Goal: Task Accomplishment & Management: Complete application form

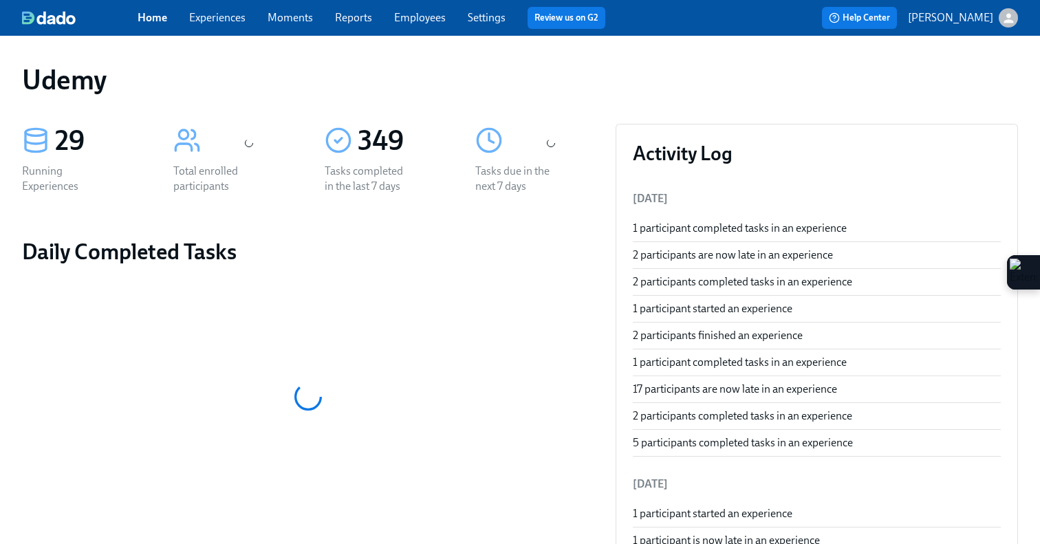
click at [217, 19] on link "Experiences" at bounding box center [217, 17] width 56 height 13
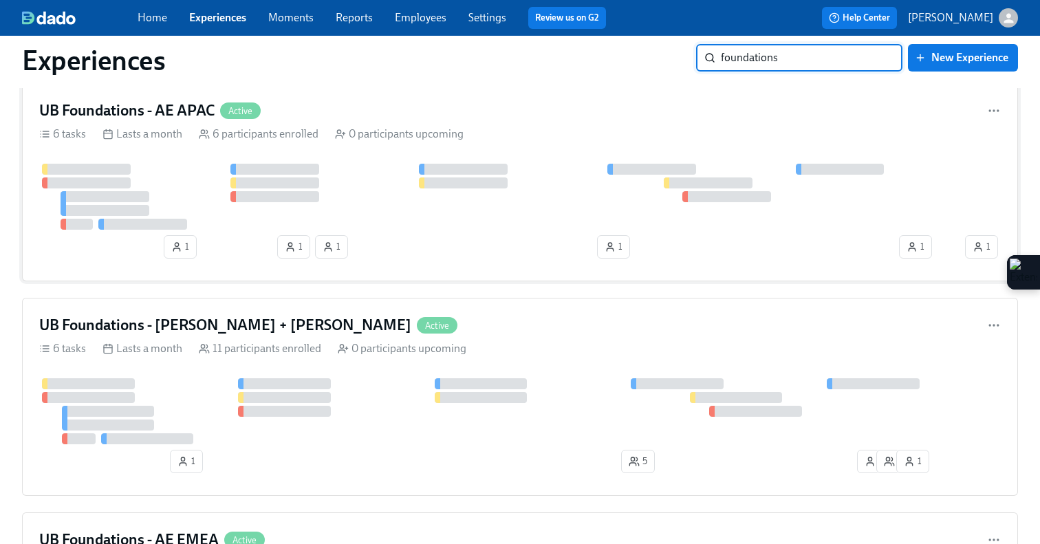
scroll to position [683, 0]
type input "foundations"
click at [243, 335] on h4 "UB Foundations - [PERSON_NAME] + [PERSON_NAME]" at bounding box center [225, 326] width 372 height 21
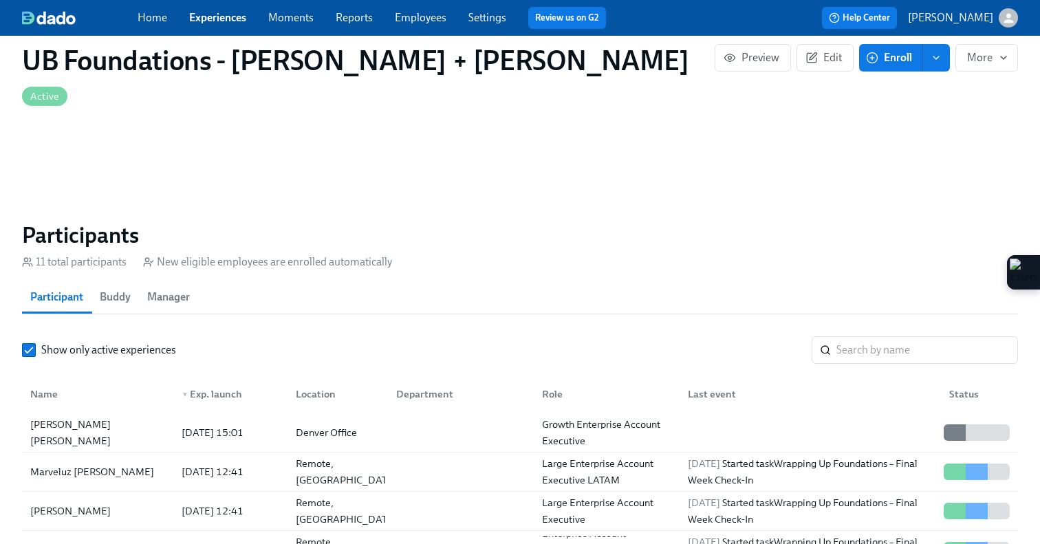
scroll to position [835, 0]
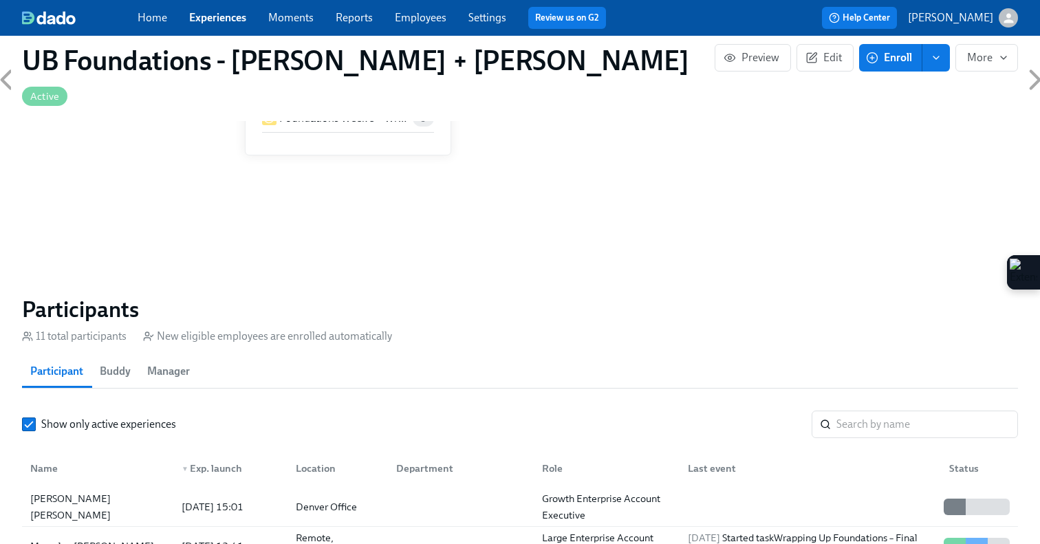
click at [877, 62] on icon "button" at bounding box center [872, 58] width 12 height 12
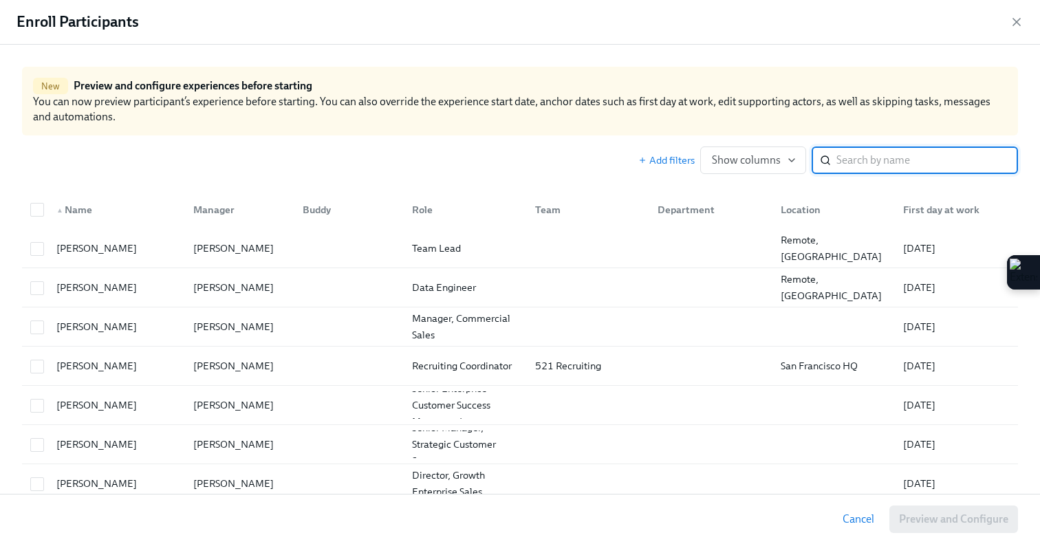
click at [889, 155] on input "search" at bounding box center [927, 160] width 182 height 28
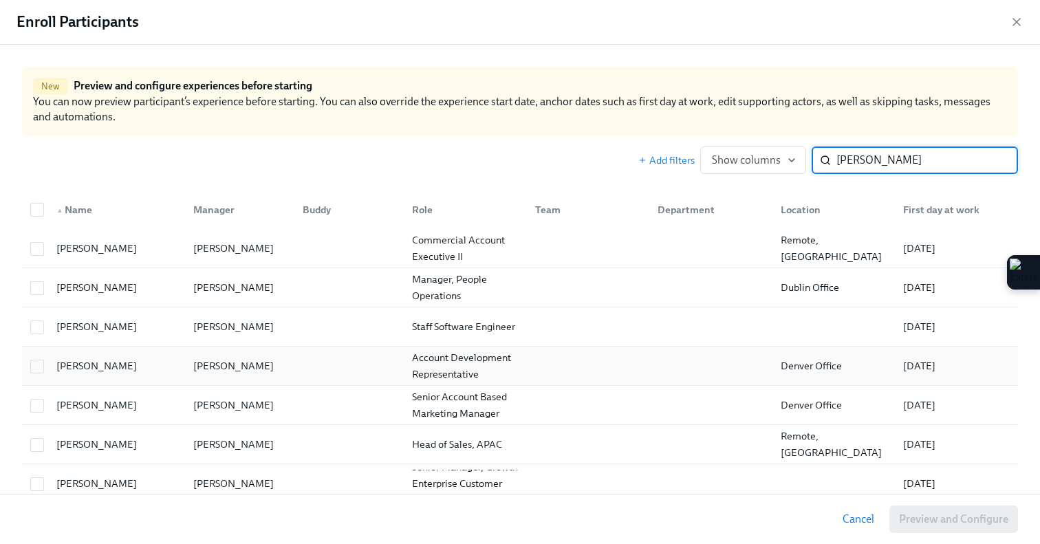
type input "[PERSON_NAME]"
click at [75, 365] on div "[PERSON_NAME]" at bounding box center [96, 366] width 91 height 17
checkbox input "true"
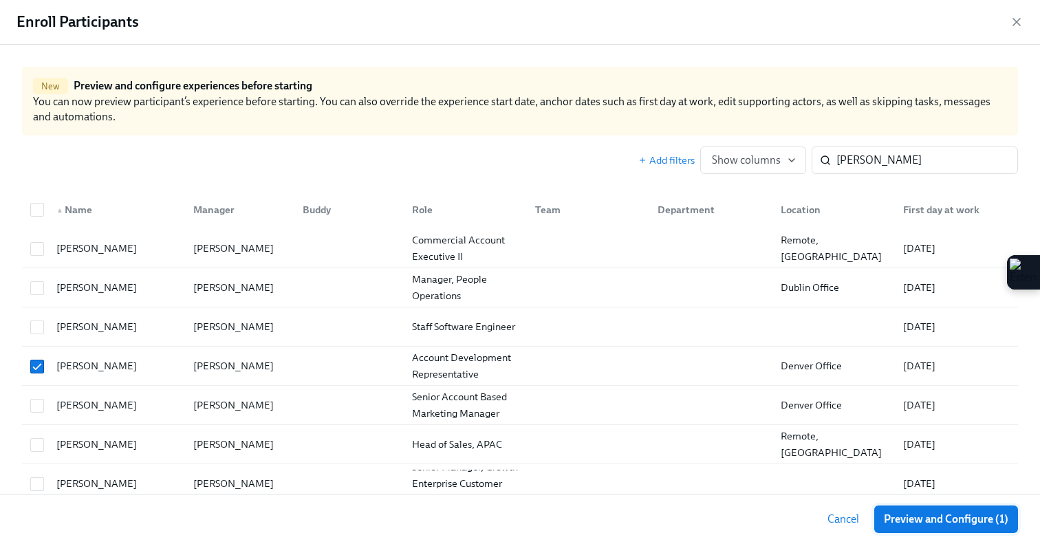
click at [914, 529] on button "Preview and Configure (1)" at bounding box center [946, 519] width 144 height 28
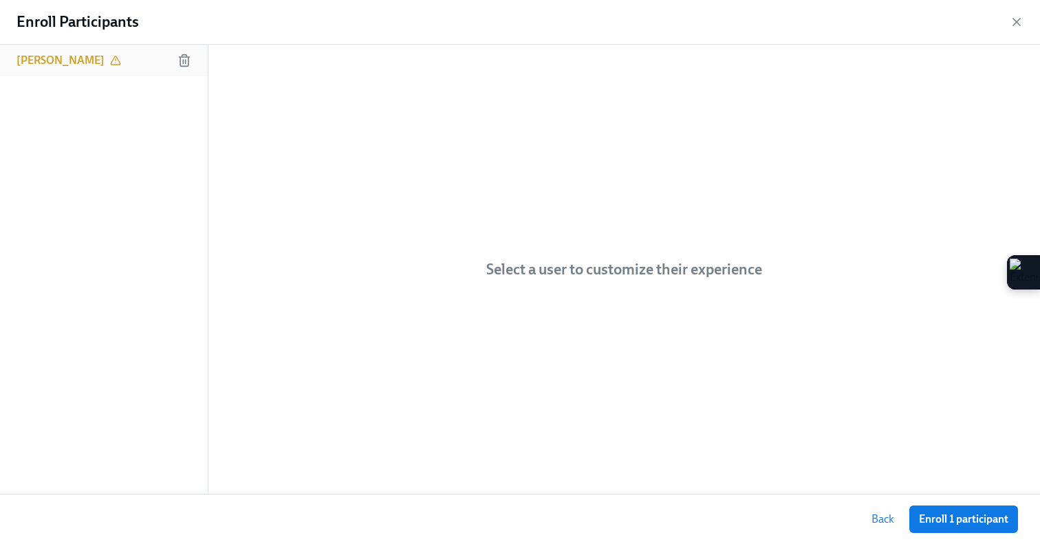
click at [68, 53] on h6 "[PERSON_NAME]" at bounding box center [61, 60] width 88 height 15
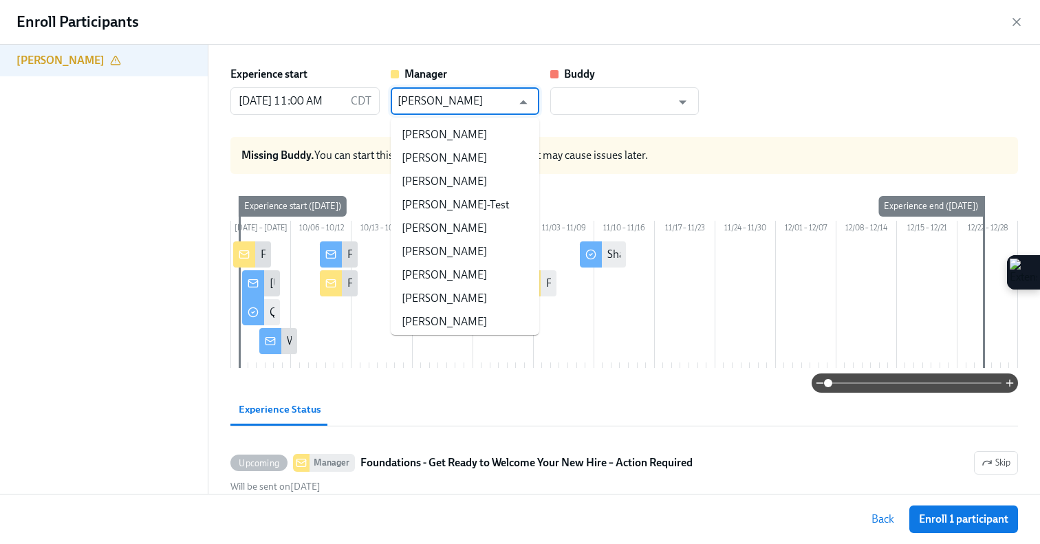
click at [494, 98] on input "[PERSON_NAME]" at bounding box center [454, 101] width 115 height 28
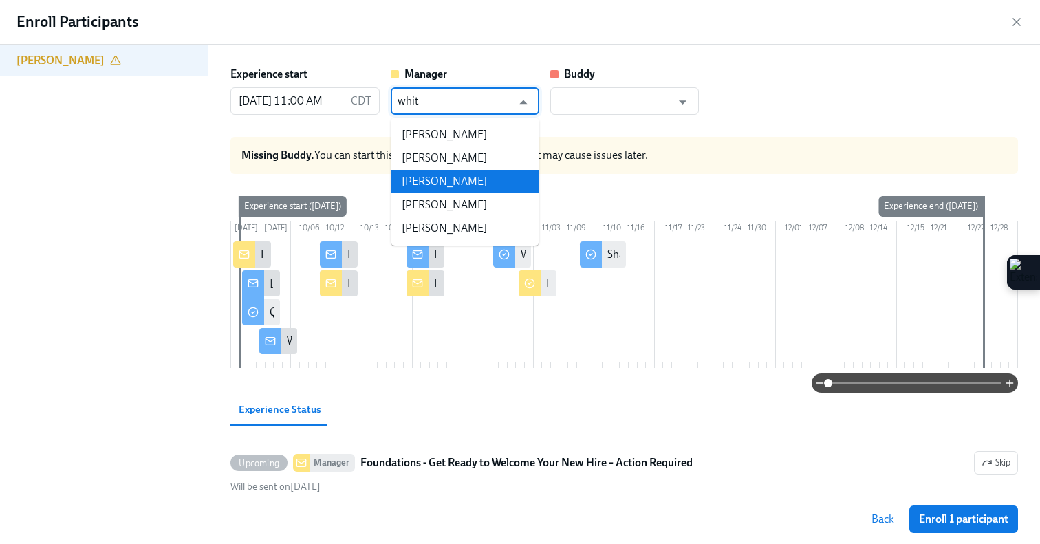
click at [482, 184] on li "[PERSON_NAME]" at bounding box center [465, 181] width 149 height 23
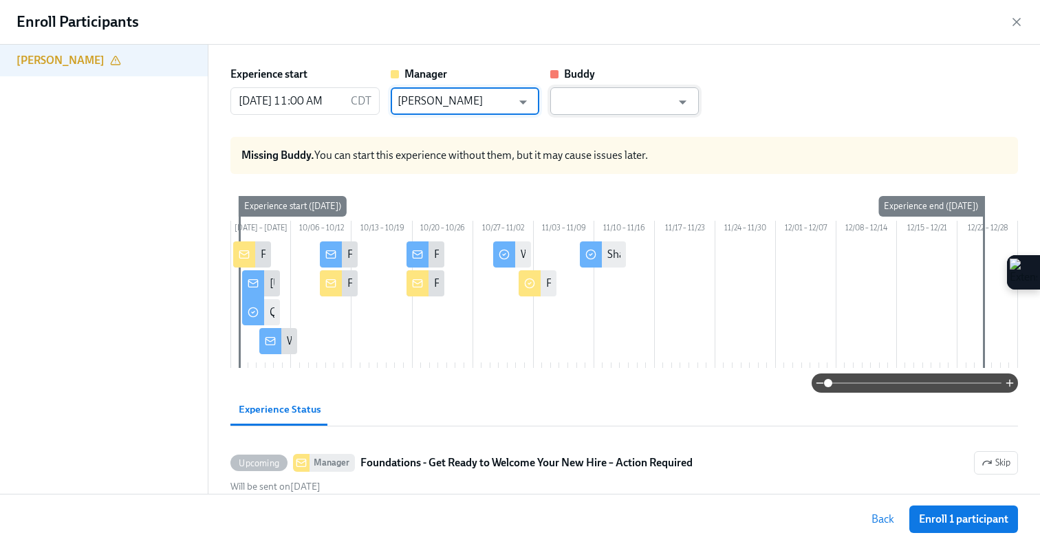
type input "[PERSON_NAME]"
click at [604, 96] on input "text" at bounding box center [614, 101] width 115 height 28
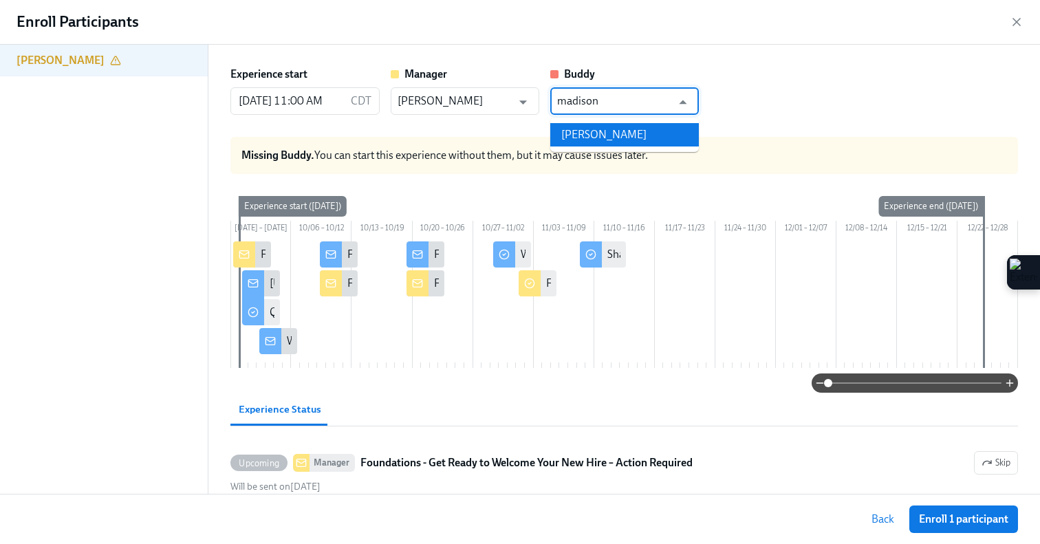
click at [622, 133] on li "[PERSON_NAME]" at bounding box center [624, 134] width 149 height 23
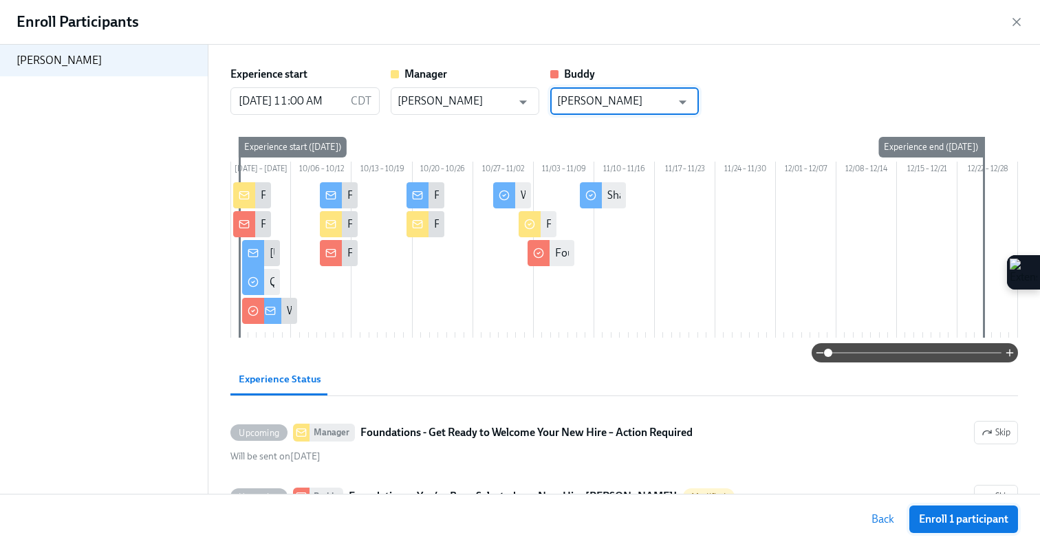
type input "[PERSON_NAME]"
click at [961, 524] on span "Enroll 1 participant" at bounding box center [963, 519] width 89 height 14
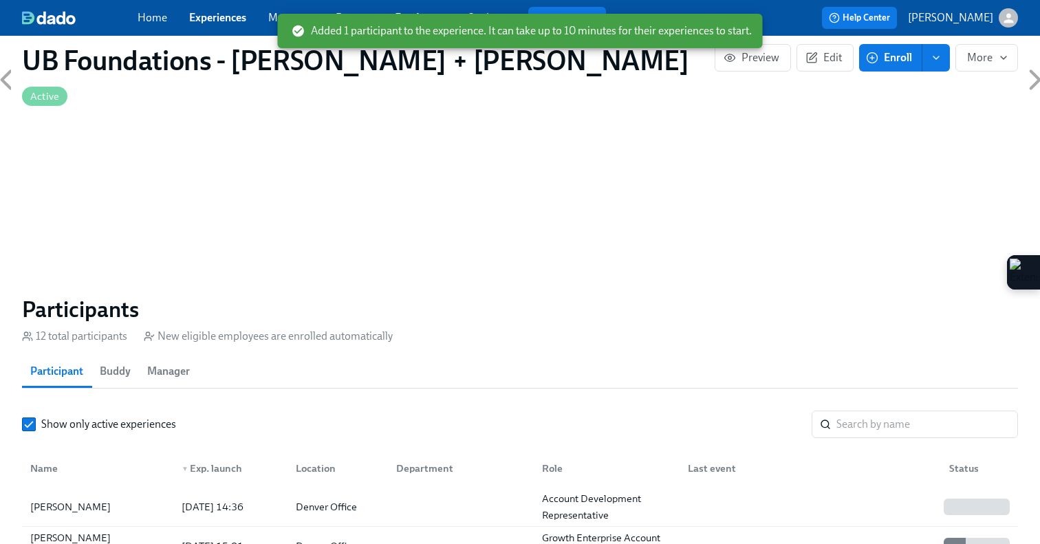
scroll to position [0, 7250]
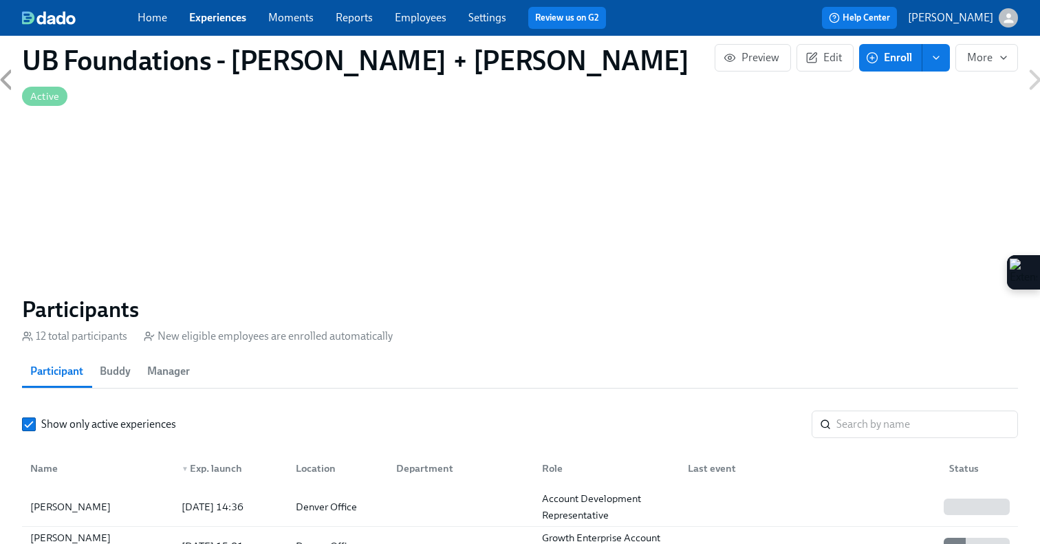
click at [208, 14] on link "Experiences" at bounding box center [217, 17] width 57 height 13
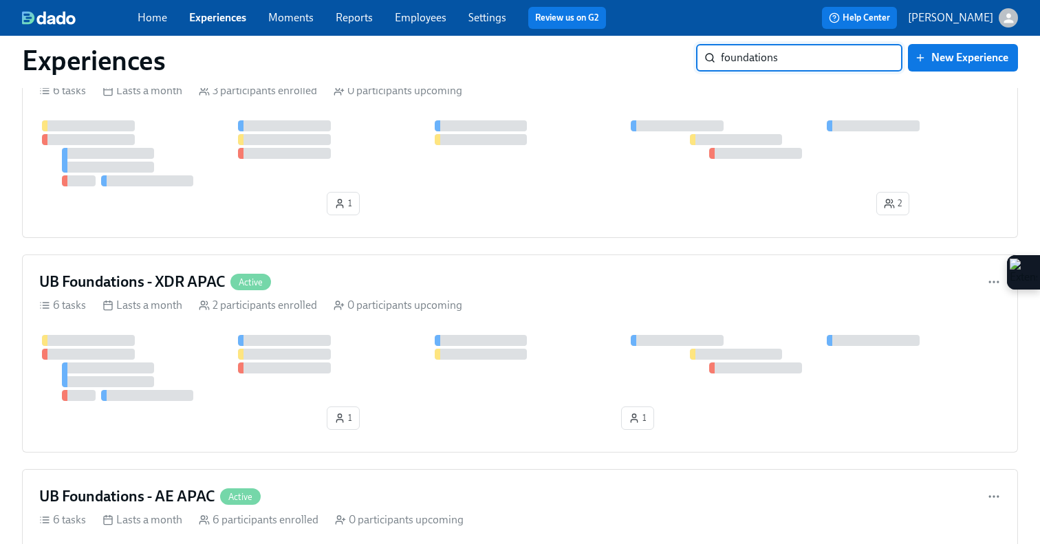
scroll to position [300, 0]
type input "foundations"
click at [507, 270] on div "UB Foundations - XDR APAC Active" at bounding box center [519, 280] width 961 height 21
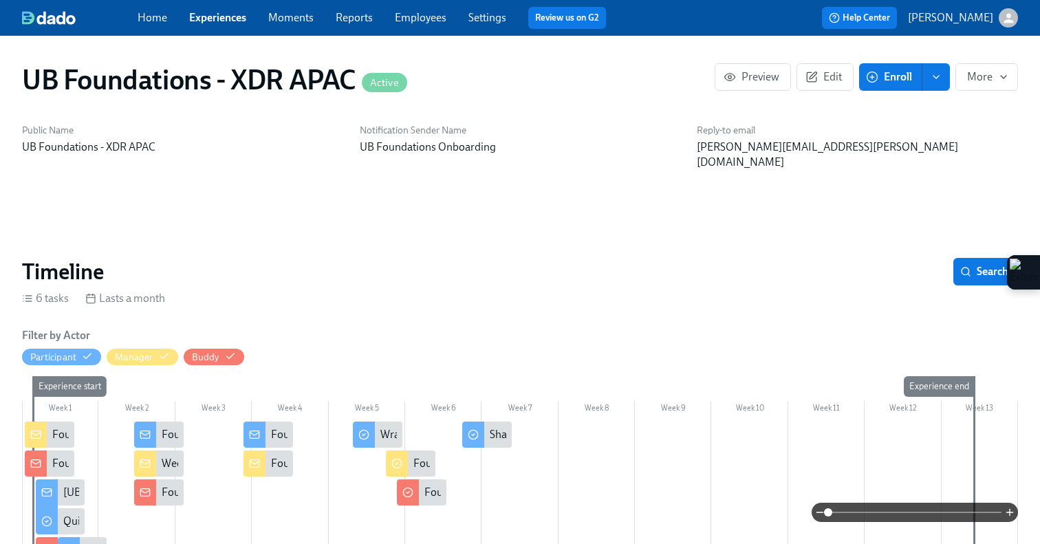
click at [874, 84] on button "Enroll" at bounding box center [890, 77] width 63 height 28
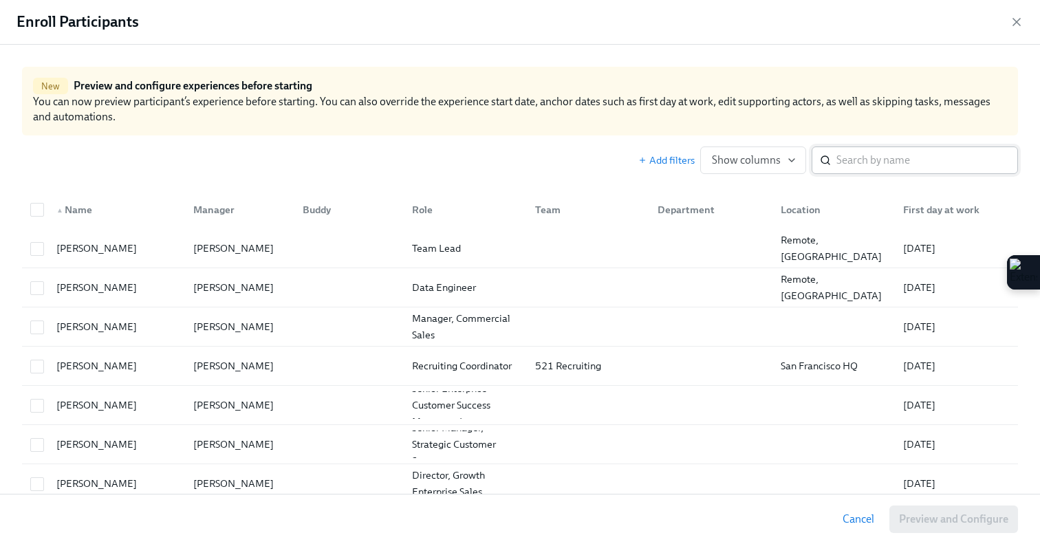
click at [915, 157] on input "search" at bounding box center [927, 160] width 182 height 28
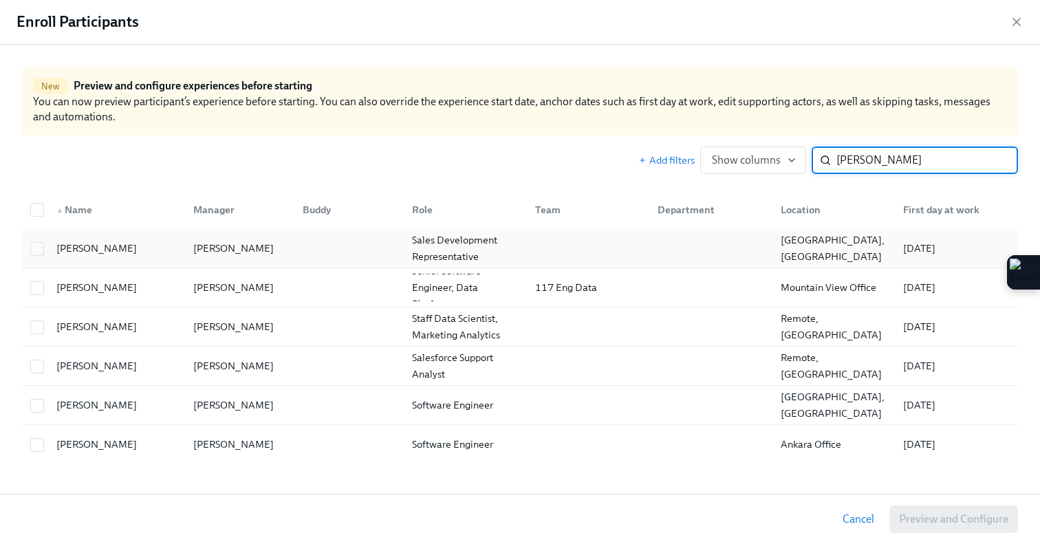
type input "[PERSON_NAME]"
click at [370, 251] on div at bounding box center [346, 248] width 109 height 28
checkbox input "true"
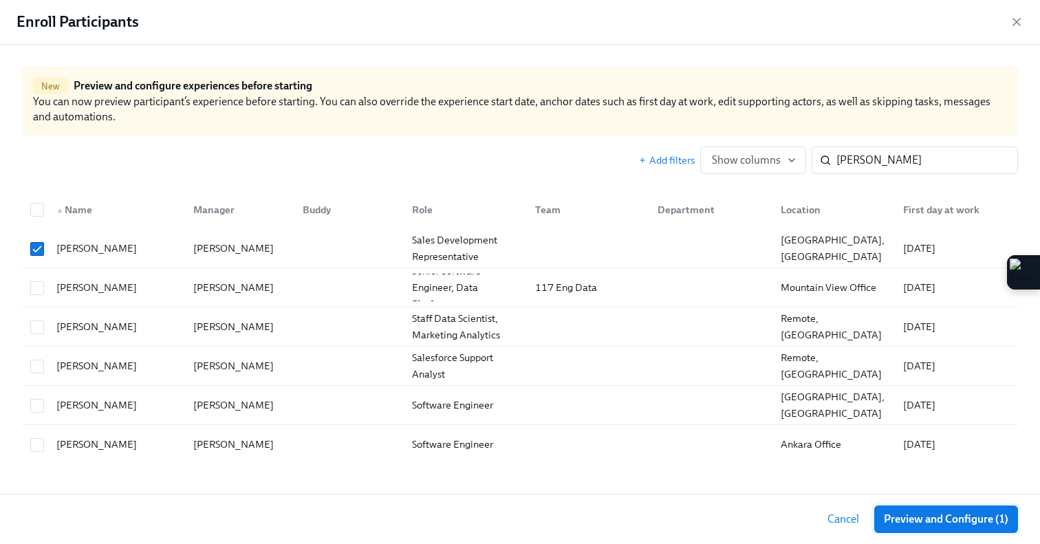
click at [912, 513] on span "Preview and Configure (1)" at bounding box center [946, 519] width 124 height 14
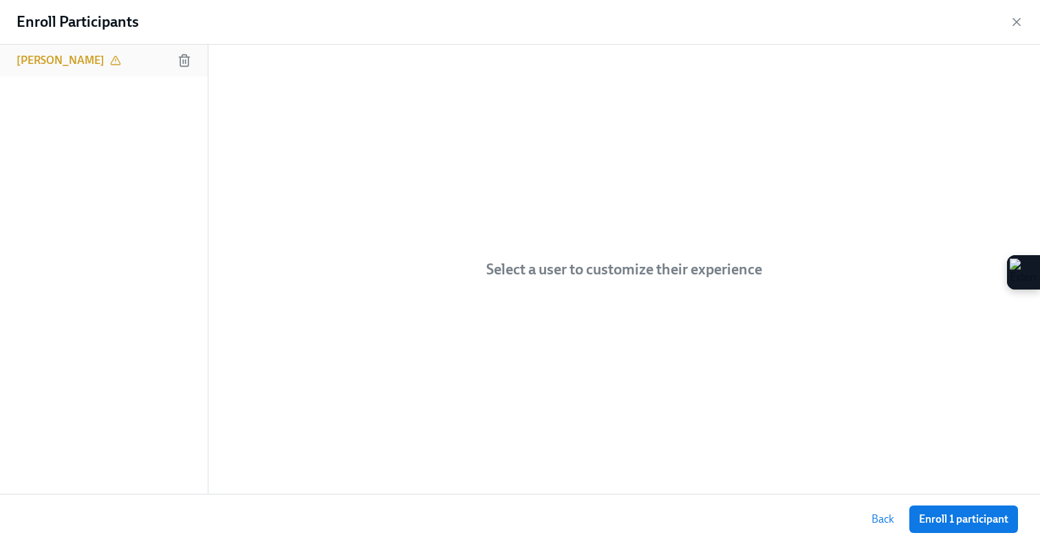
click at [105, 55] on h6 "[PERSON_NAME]" at bounding box center [61, 60] width 88 height 15
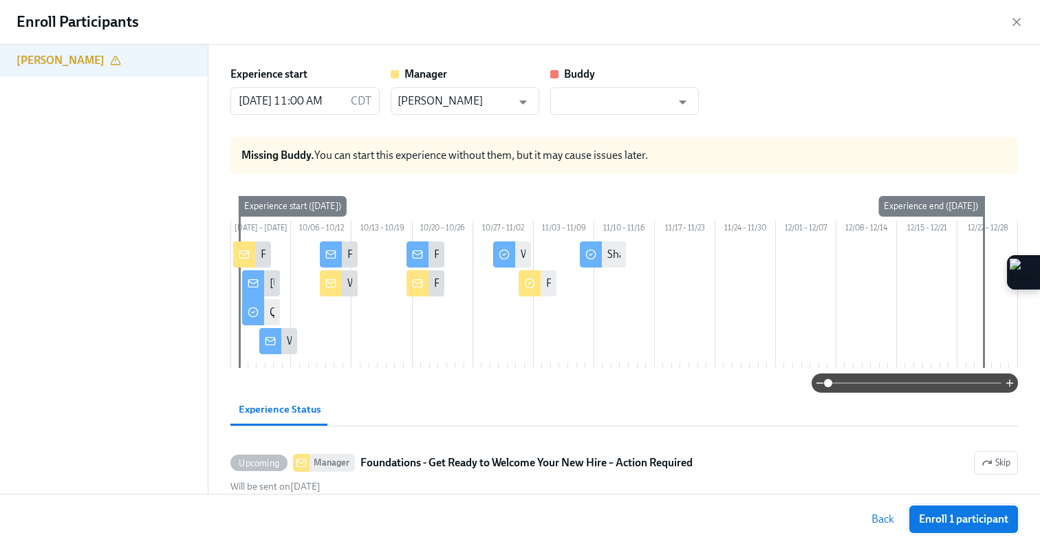
click at [948, 526] on button "Enroll 1 participant" at bounding box center [963, 519] width 109 height 28
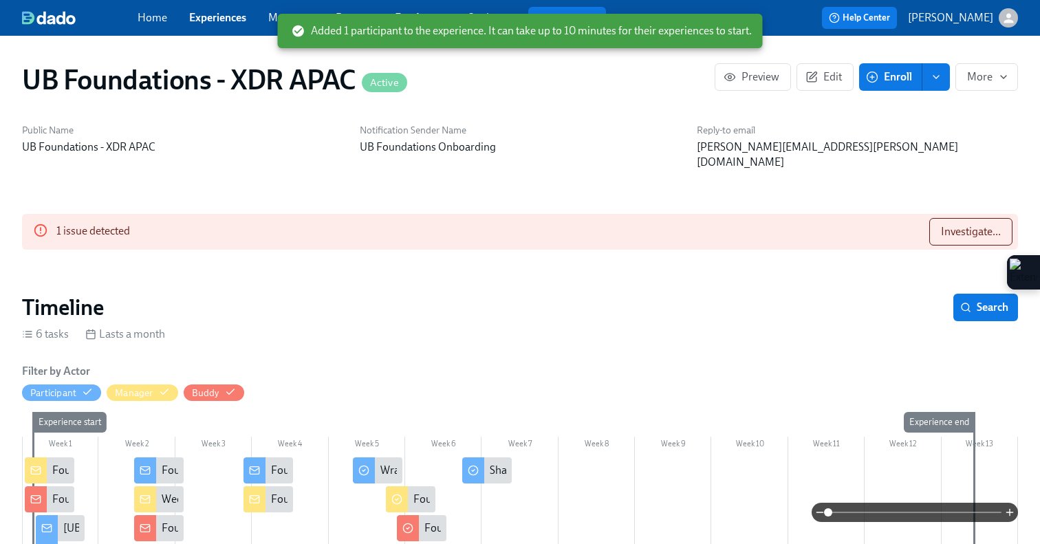
scroll to position [0, 4117]
click at [874, 87] on button "Enroll" at bounding box center [890, 77] width 63 height 28
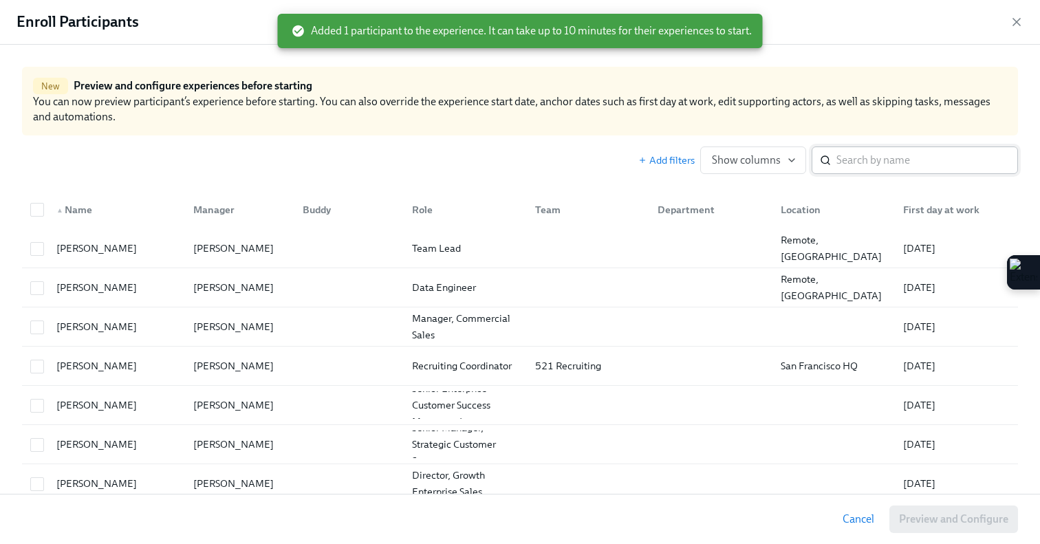
click at [875, 162] on input "search" at bounding box center [927, 160] width 182 height 28
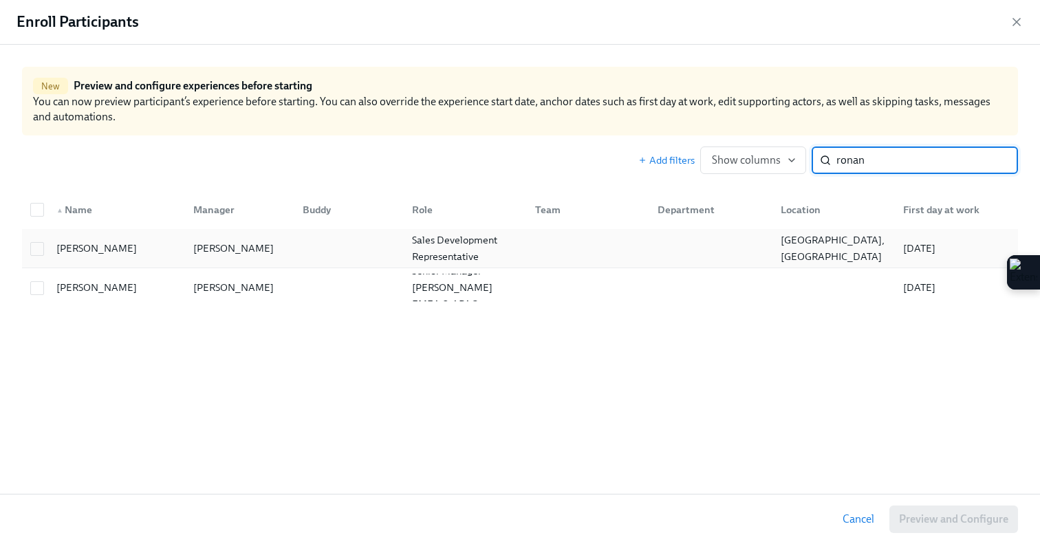
type input "ronan"
click at [356, 247] on div at bounding box center [346, 248] width 109 height 28
checkbox input "true"
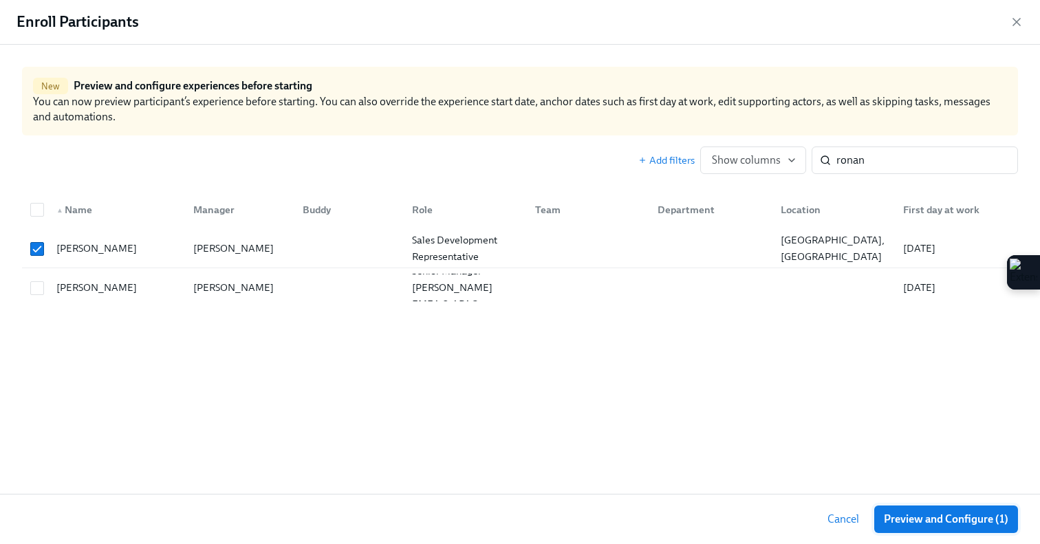
click at [899, 519] on span "Preview and Configure (1)" at bounding box center [946, 519] width 124 height 14
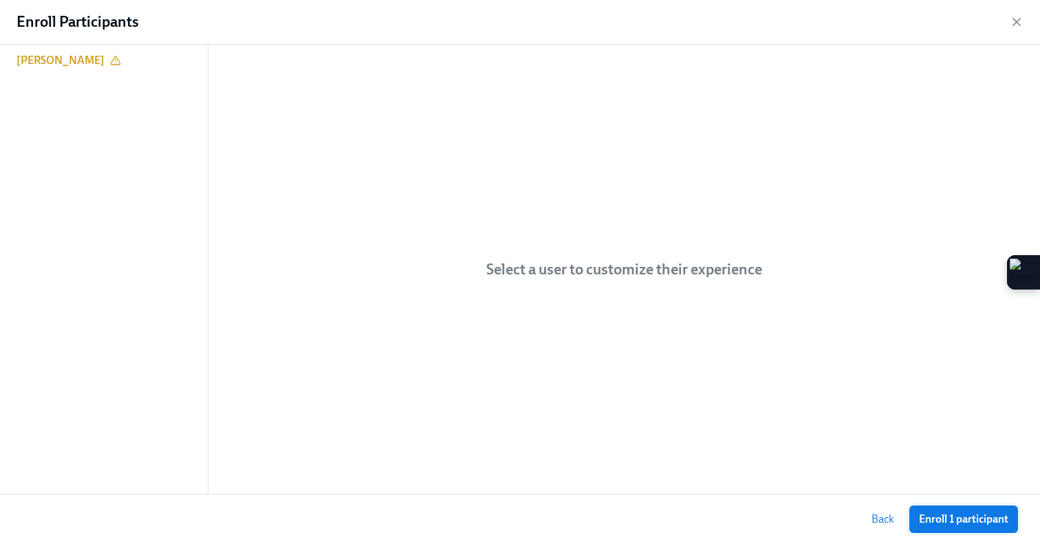
click at [950, 526] on button "Enroll 1 participant" at bounding box center [963, 519] width 109 height 28
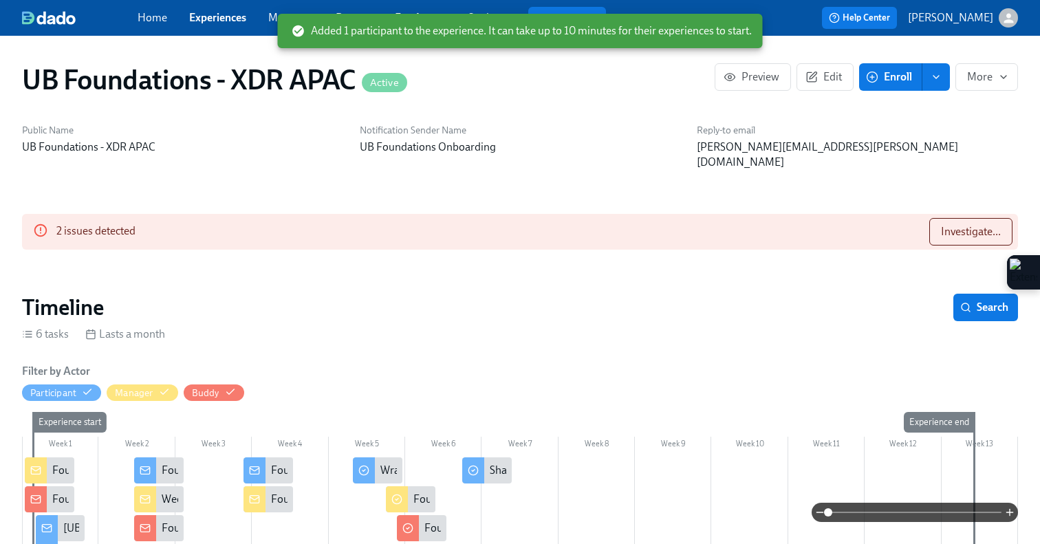
scroll to position [0, 4208]
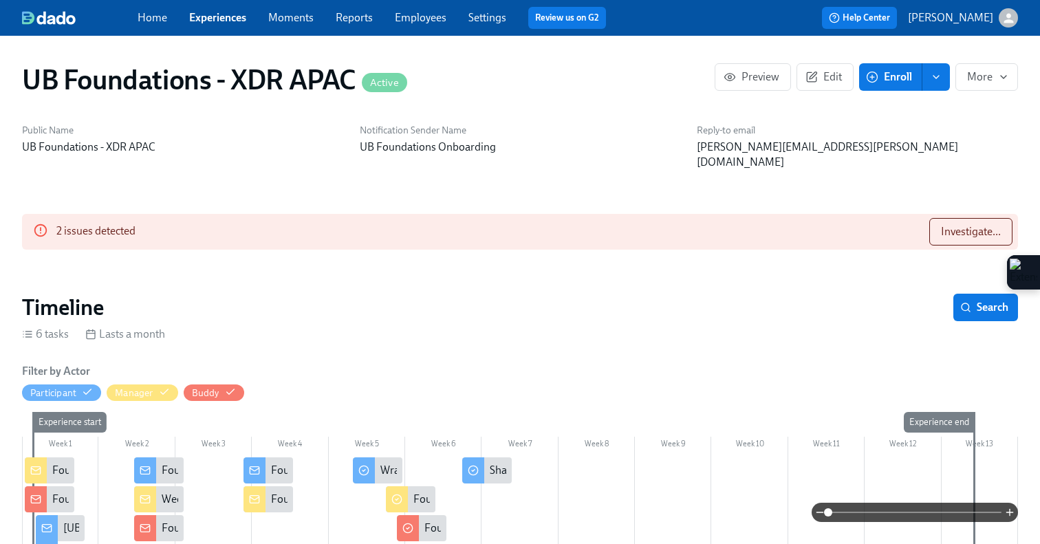
click at [224, 9] on div "Home Experiences Moments Reports Employees Settings Review us on G2" at bounding box center [377, 18] width 479 height 22
click at [222, 18] on link "Experiences" at bounding box center [217, 17] width 57 height 13
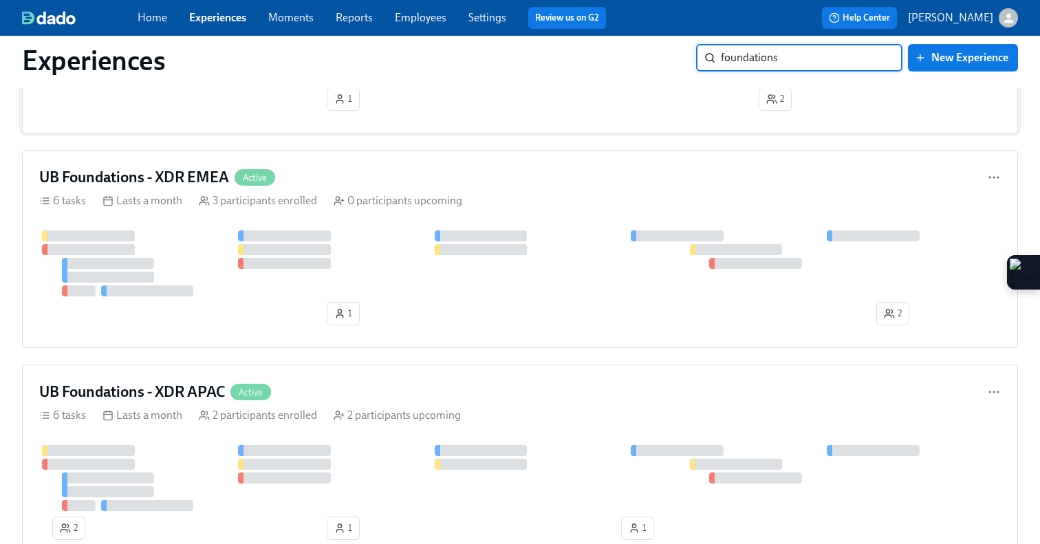
scroll to position [195, 0]
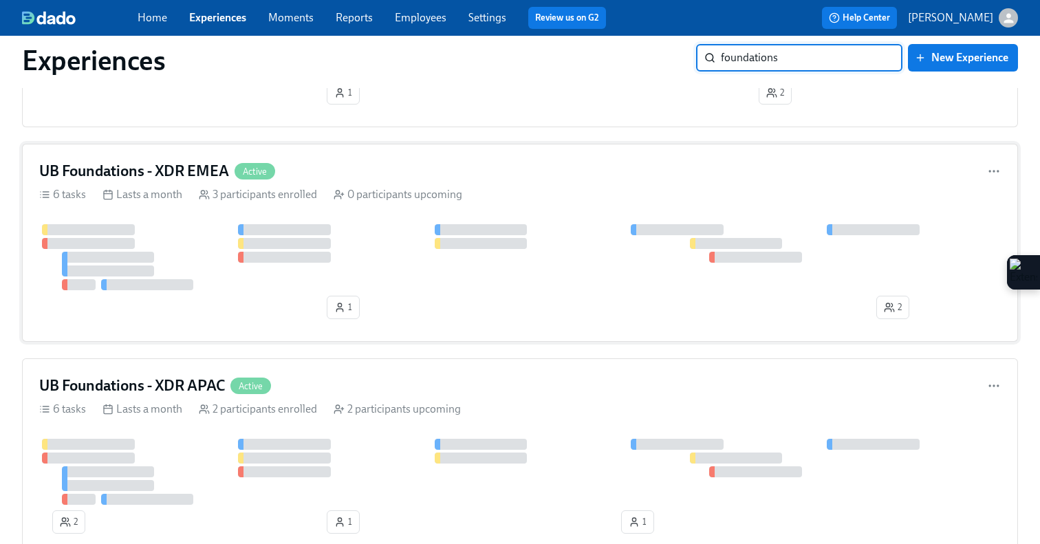
type input "foundations"
click at [593, 224] on div at bounding box center [519, 257] width 961 height 66
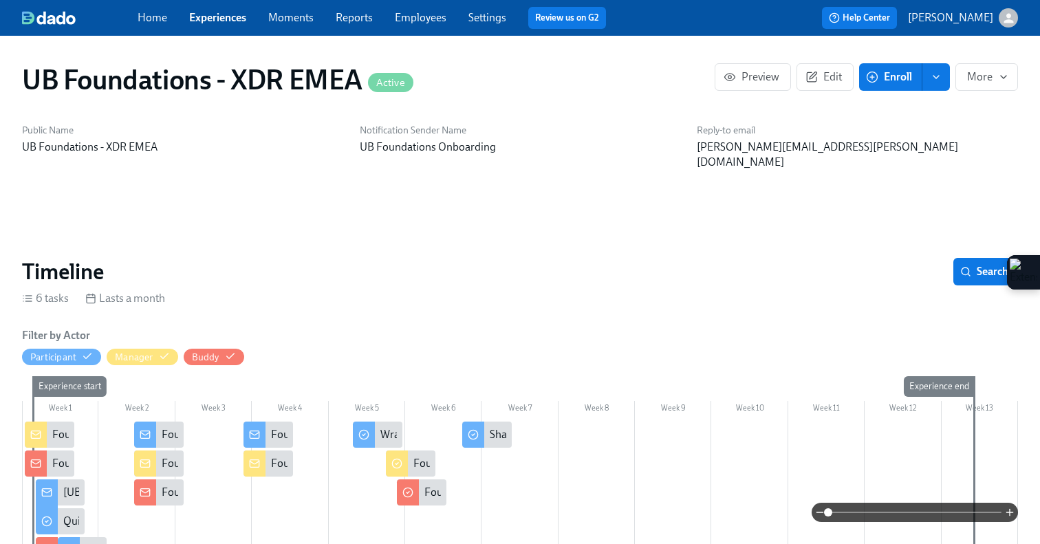
scroll to position [0, 2602]
click at [886, 68] on button "Enroll" at bounding box center [890, 77] width 63 height 28
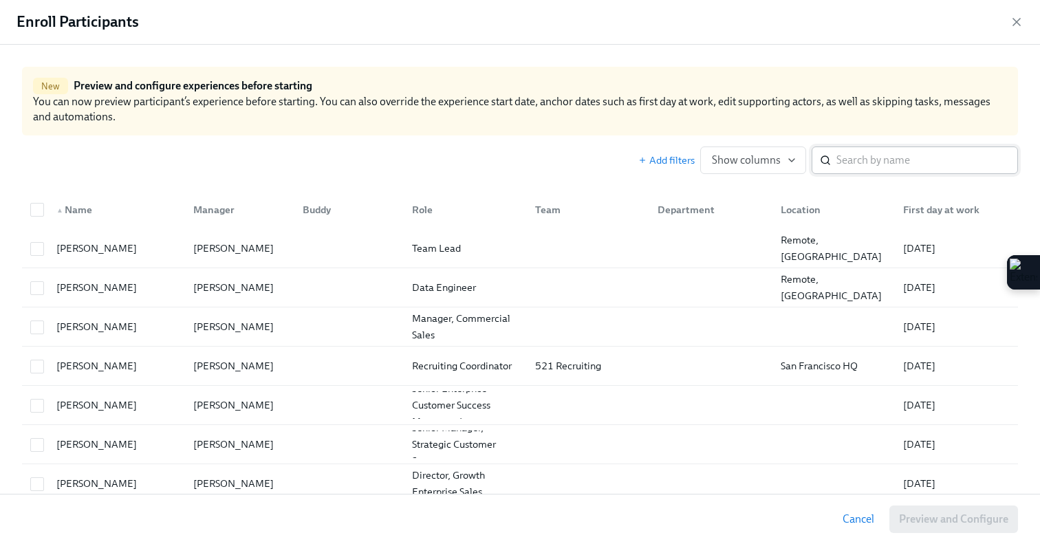
click at [828, 156] on icon at bounding box center [825, 160] width 11 height 11
click at [831, 162] on div "​" at bounding box center [914, 160] width 206 height 28
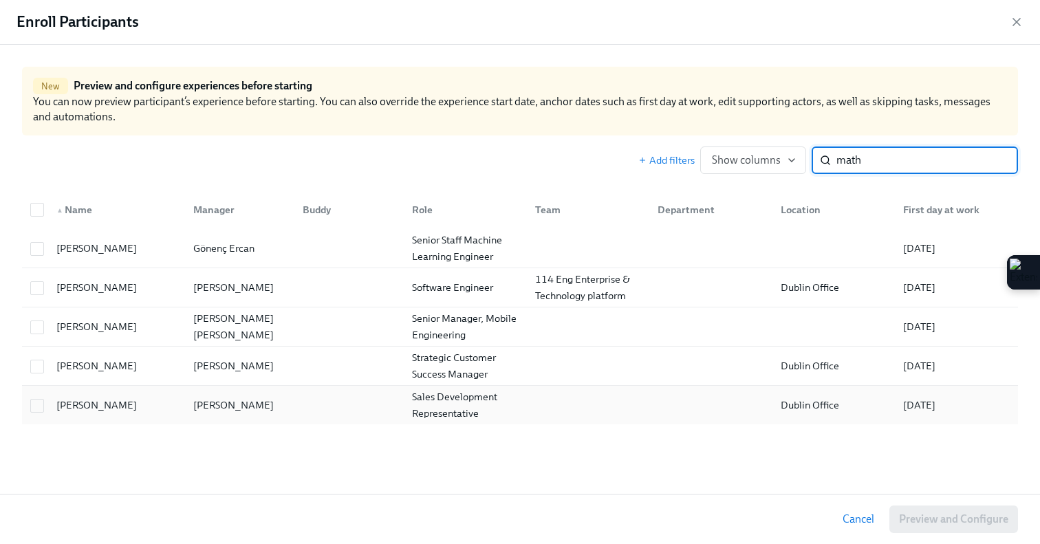
type input "math"
click at [269, 397] on div "[PERSON_NAME]" at bounding box center [236, 405] width 109 height 28
checkbox input "true"
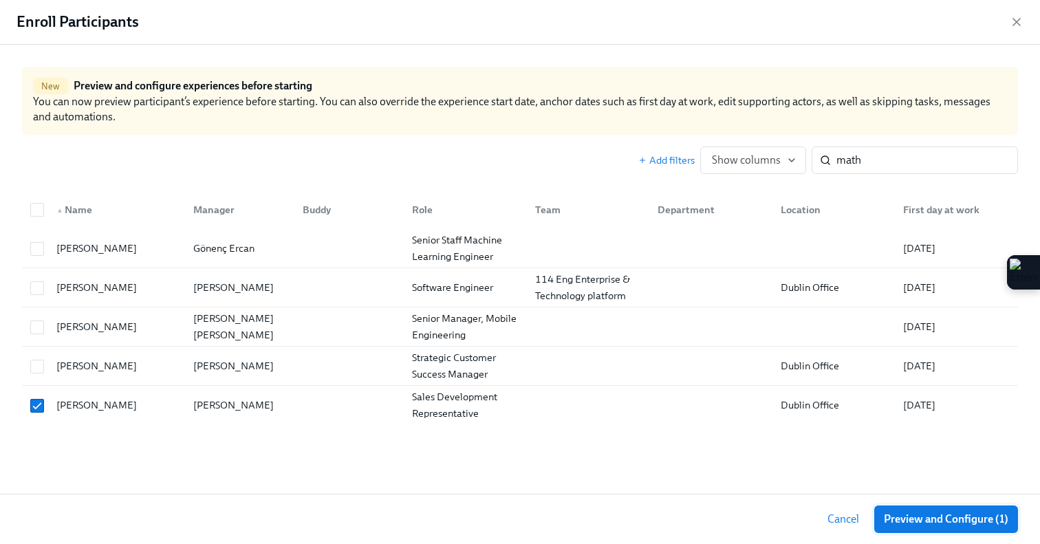
click at [890, 520] on span "Preview and Configure (1)" at bounding box center [946, 519] width 124 height 14
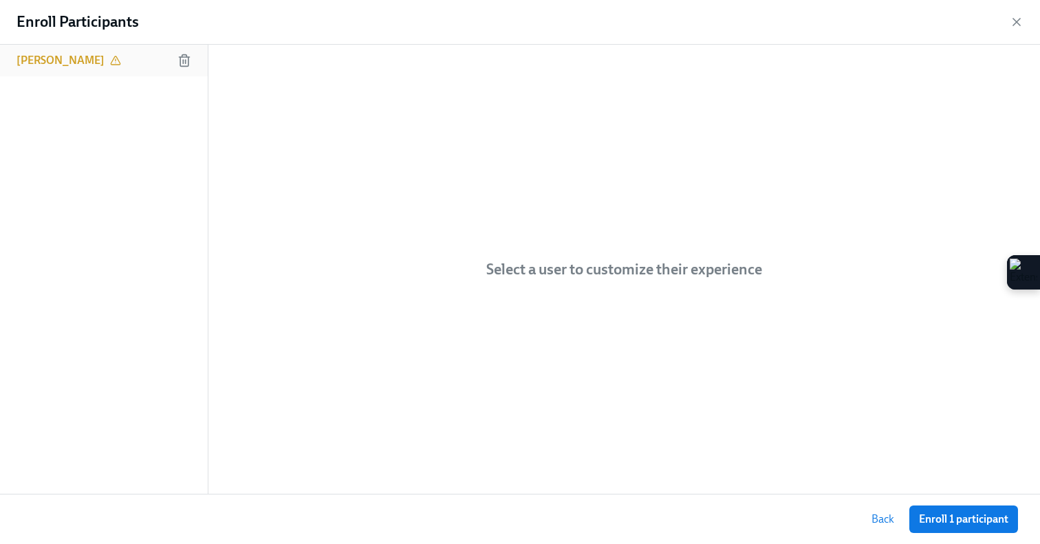
click at [116, 55] on div "[PERSON_NAME]" at bounding box center [104, 61] width 208 height 32
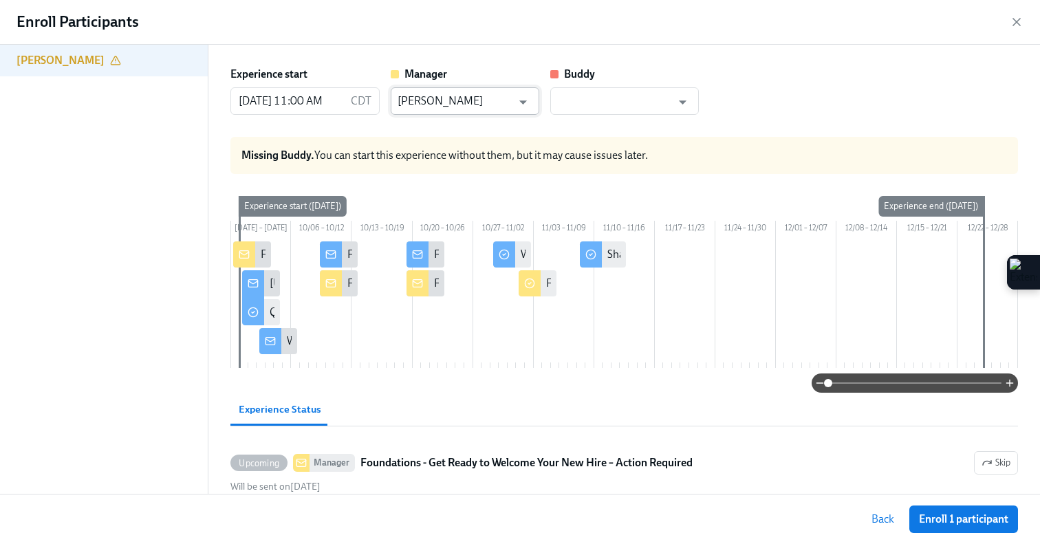
click at [464, 107] on input "[PERSON_NAME]" at bounding box center [454, 101] width 115 height 28
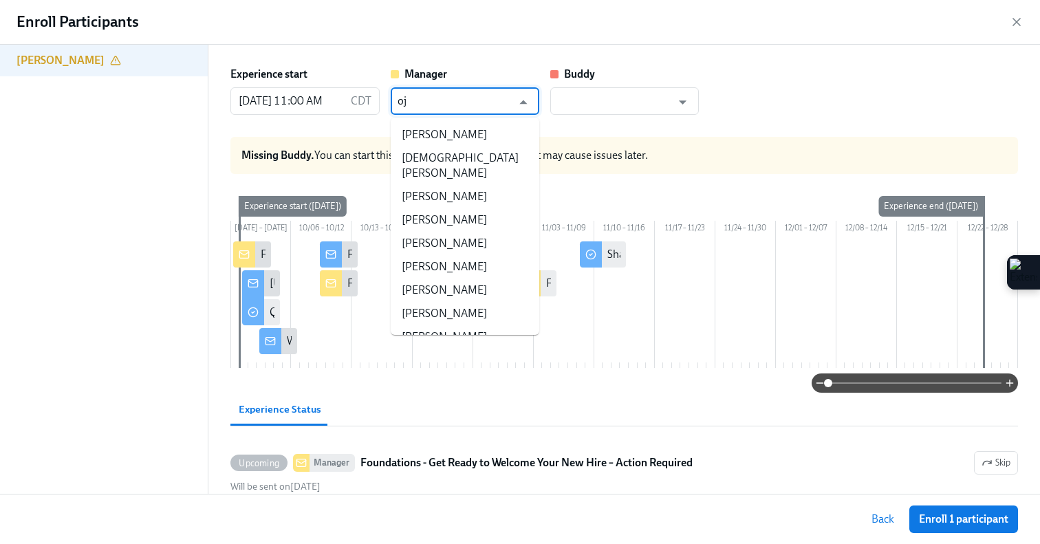
type input "o"
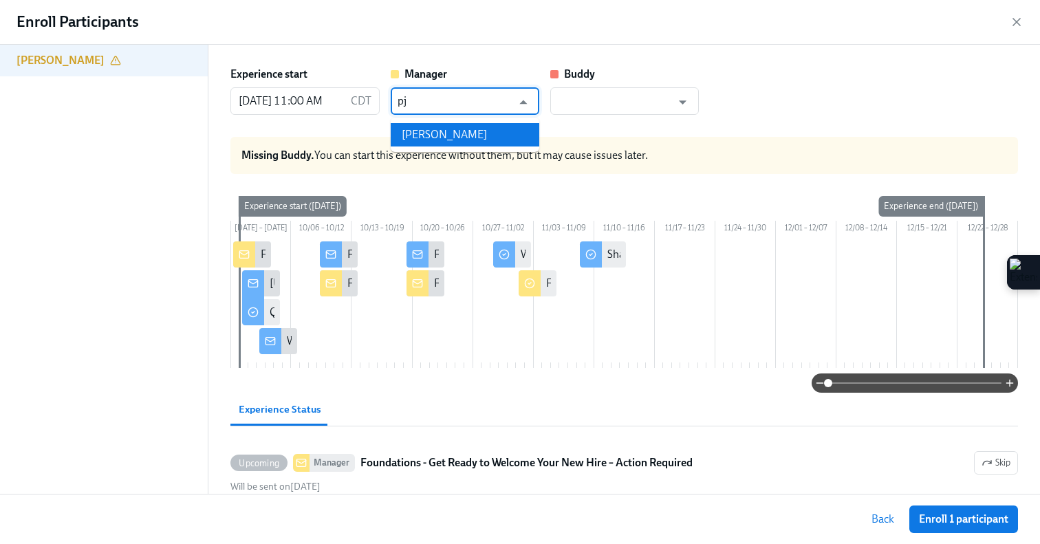
click at [485, 139] on li "[PERSON_NAME]" at bounding box center [465, 134] width 149 height 23
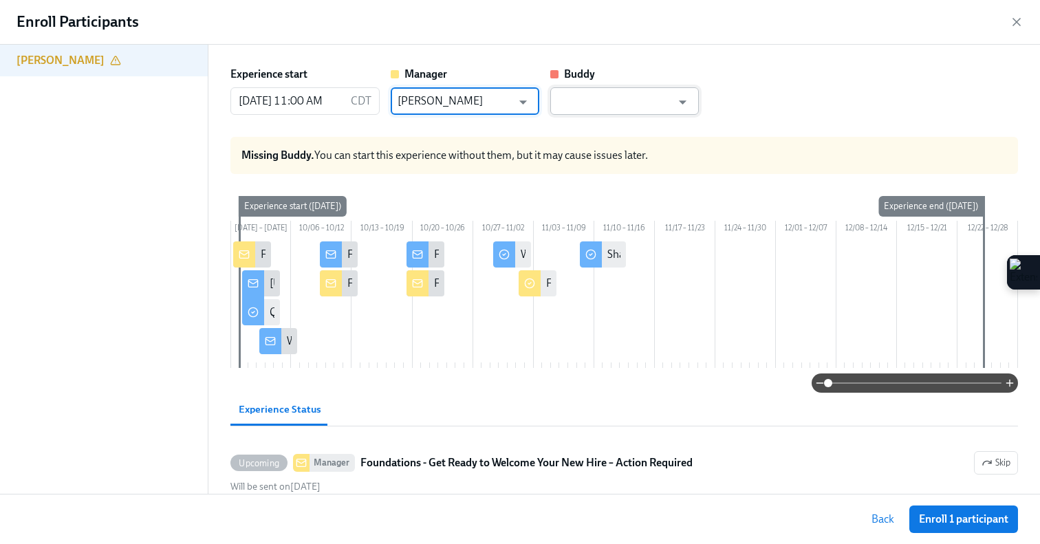
type input "[PERSON_NAME]"
click at [582, 107] on input "text" at bounding box center [614, 101] width 115 height 28
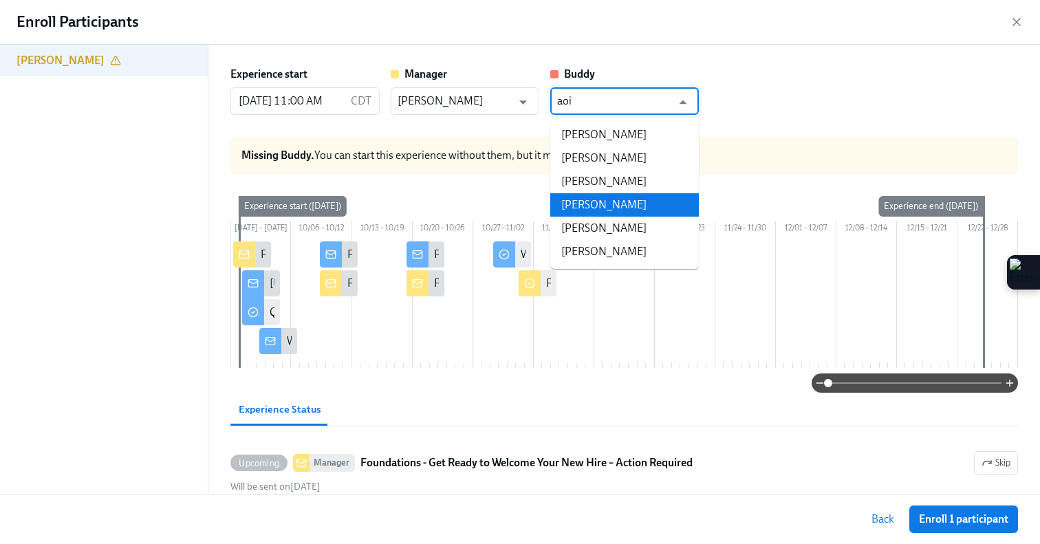
click at [629, 210] on li "[PERSON_NAME]" at bounding box center [624, 204] width 149 height 23
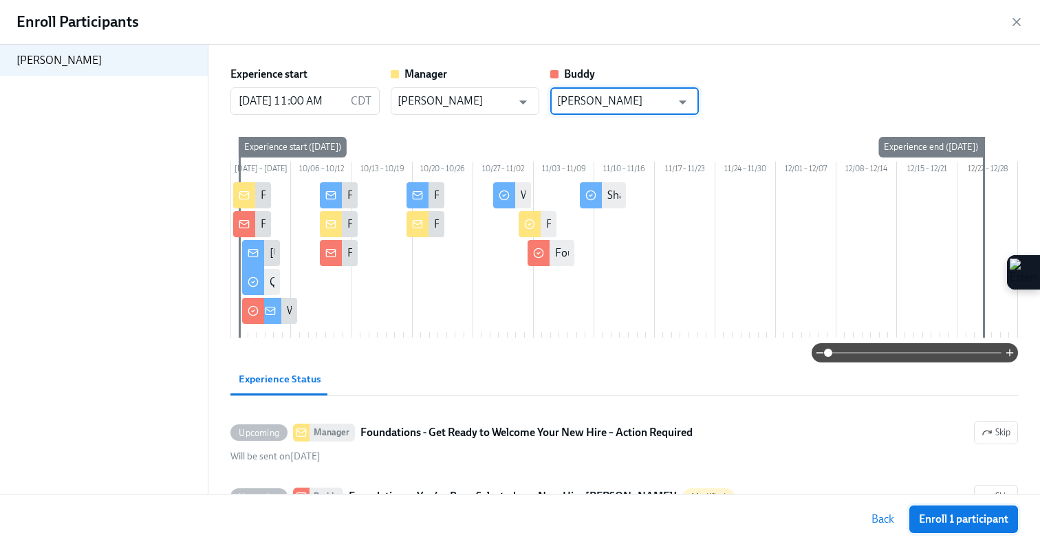
type input "[PERSON_NAME]"
click at [953, 516] on span "Enroll 1 participant" at bounding box center [963, 519] width 89 height 14
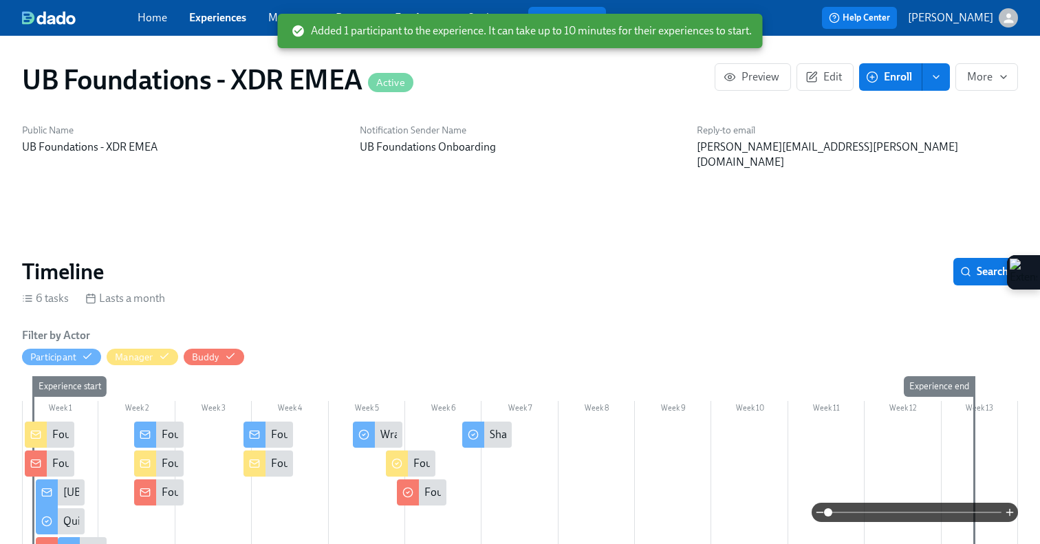
scroll to position [0, 4425]
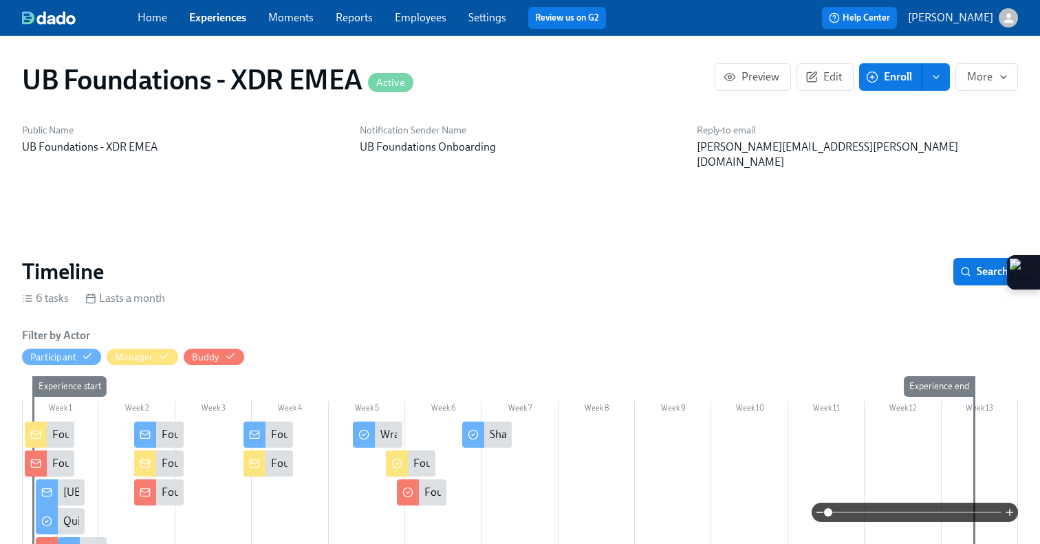
click at [224, 15] on link "Experiences" at bounding box center [217, 17] width 57 height 13
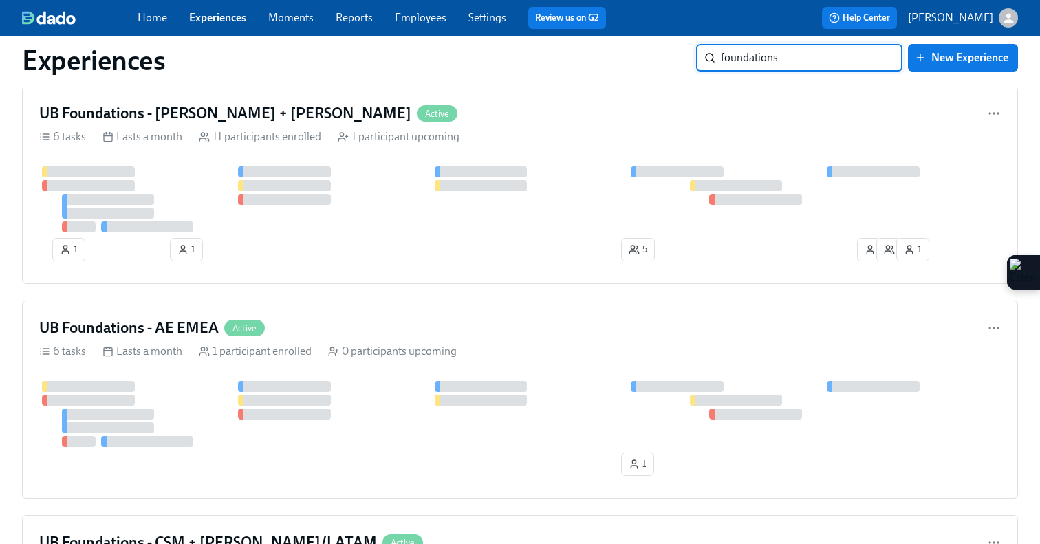
scroll to position [940, 0]
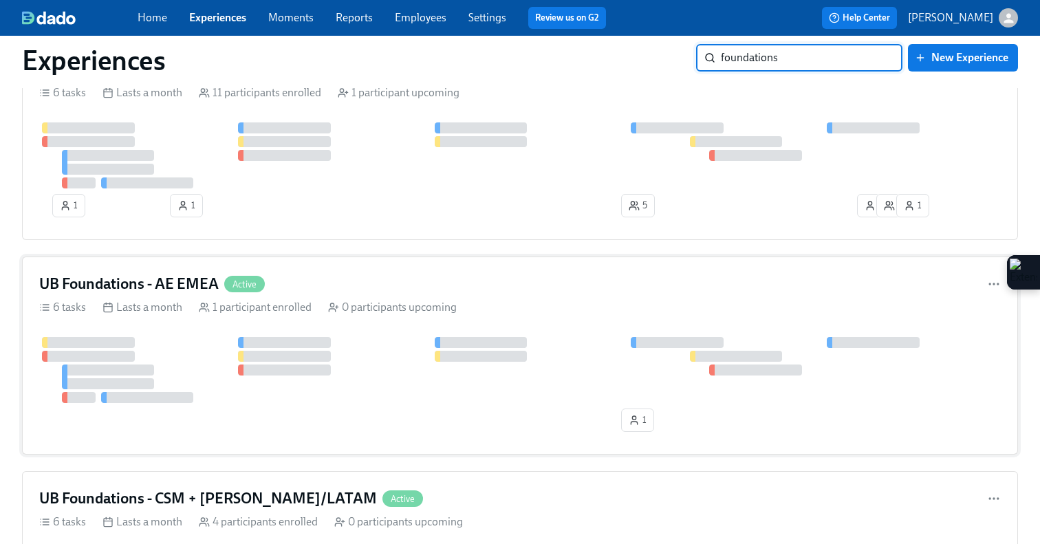
type input "foundations"
click at [443, 304] on div "0 participants upcoming" at bounding box center [392, 307] width 129 height 15
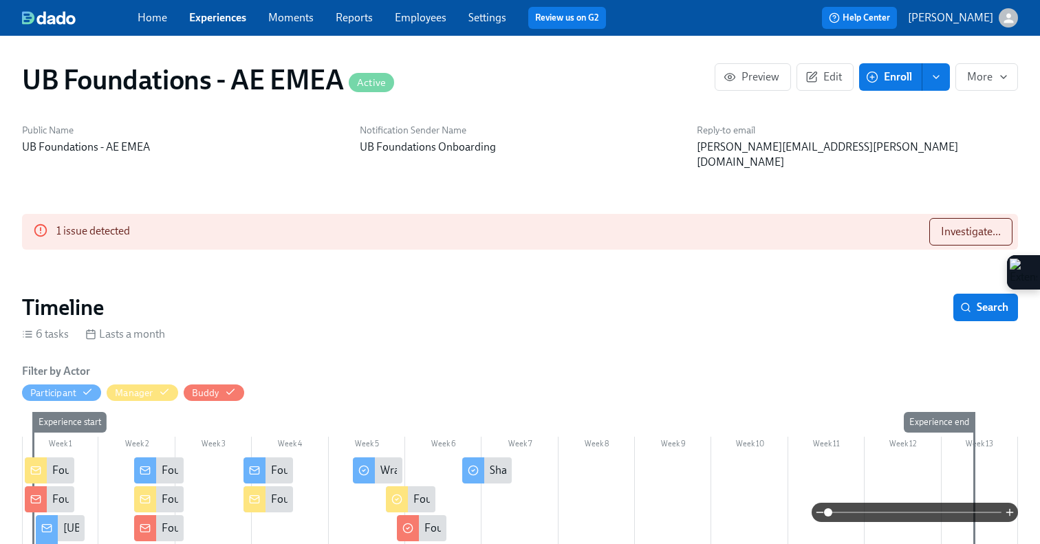
scroll to position [0, 732]
click at [874, 72] on circle "button" at bounding box center [872, 77] width 10 height 10
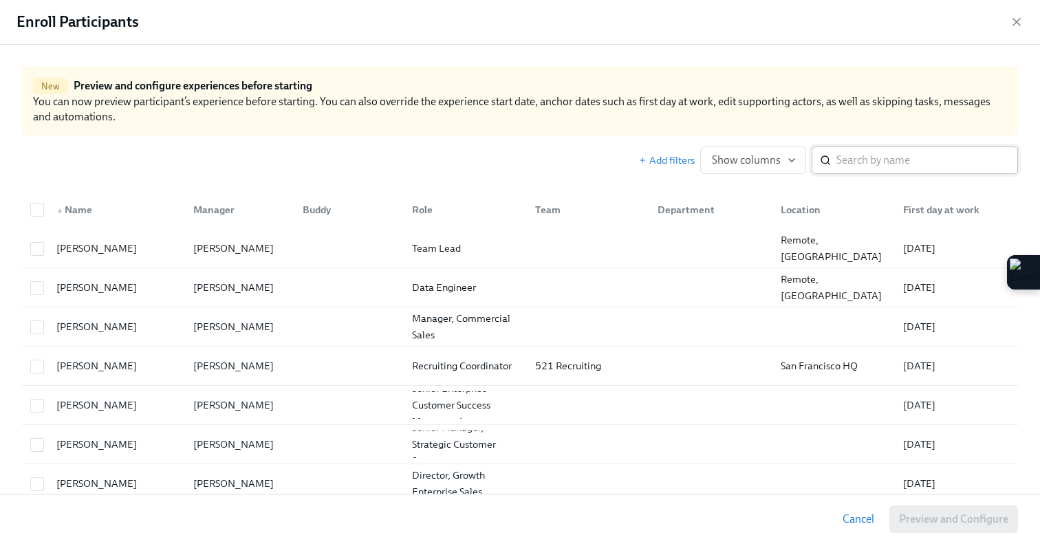
click at [855, 163] on input "search" at bounding box center [927, 160] width 182 height 28
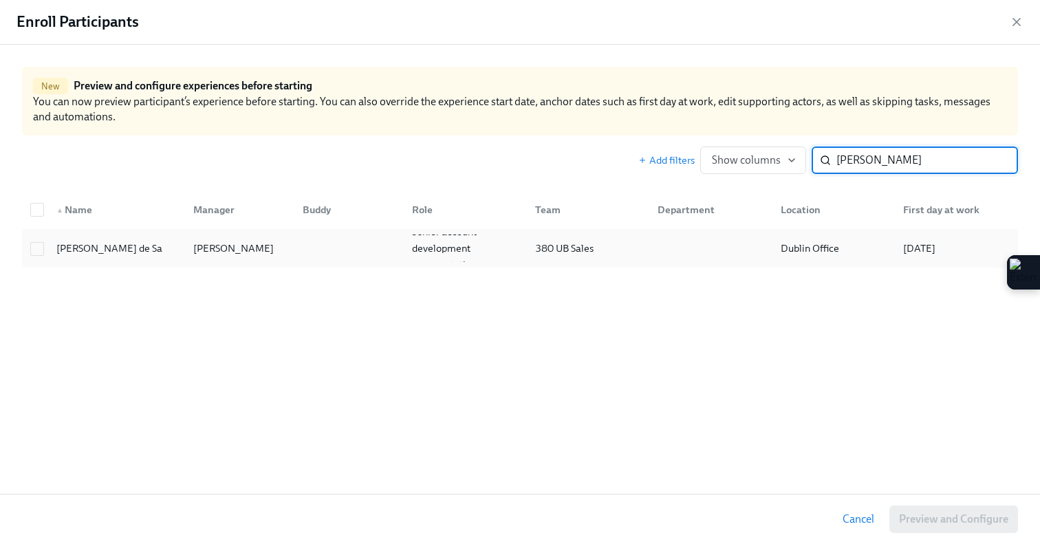
type input "[PERSON_NAME]"
click at [272, 256] on div "[PERSON_NAME]" at bounding box center [236, 248] width 109 height 28
checkbox input "true"
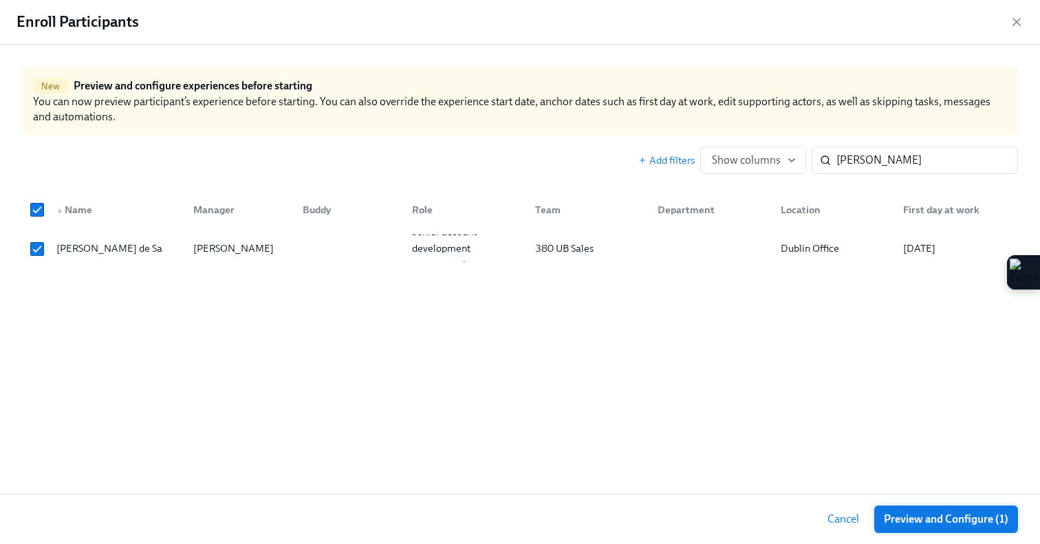
click at [911, 525] on span "Preview and Configure (1)" at bounding box center [946, 519] width 124 height 14
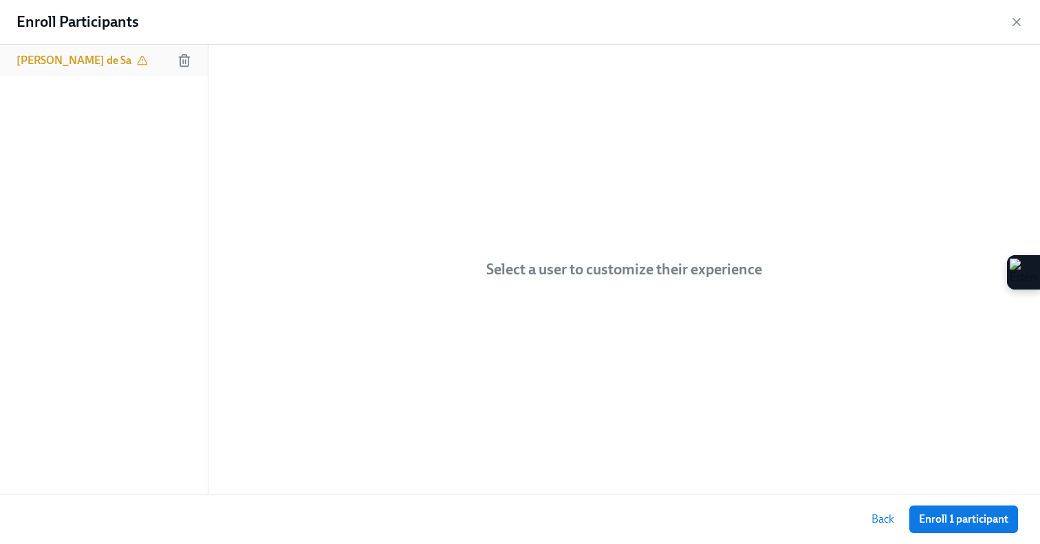
click at [116, 71] on div "[PERSON_NAME] de Sa" at bounding box center [104, 61] width 208 height 32
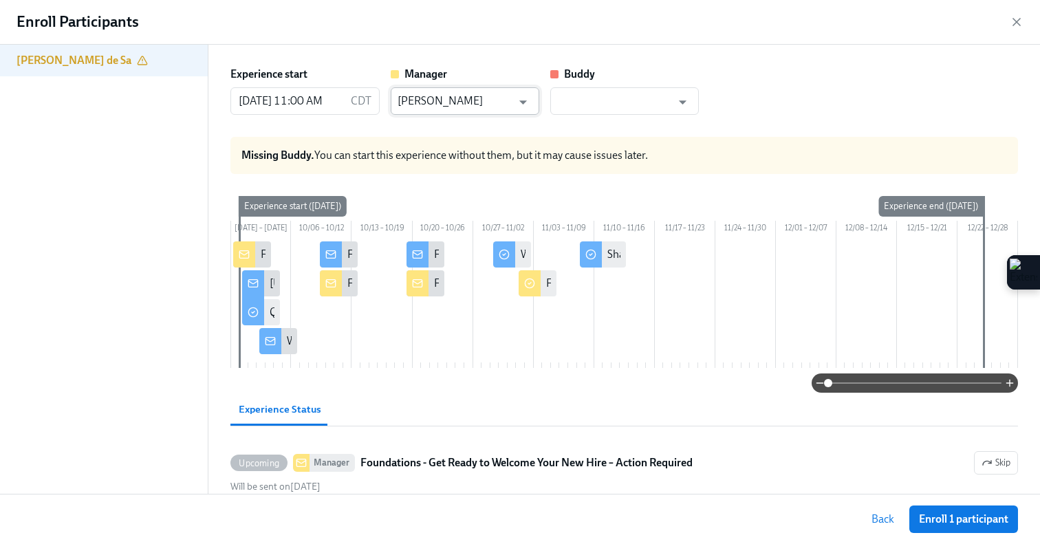
click at [457, 99] on input "[PERSON_NAME]" at bounding box center [454, 101] width 115 height 28
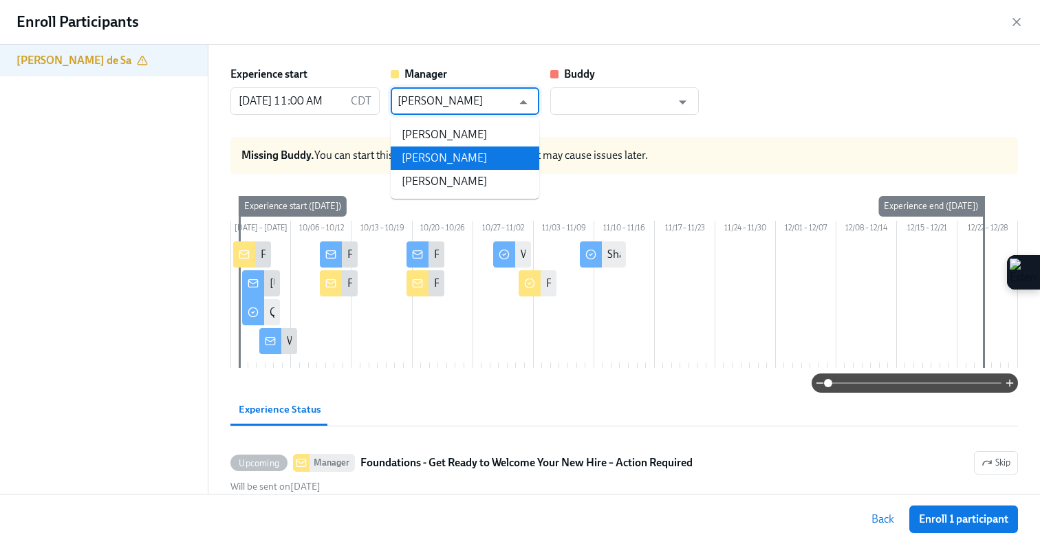
click at [447, 152] on li "[PERSON_NAME]" at bounding box center [465, 157] width 149 height 23
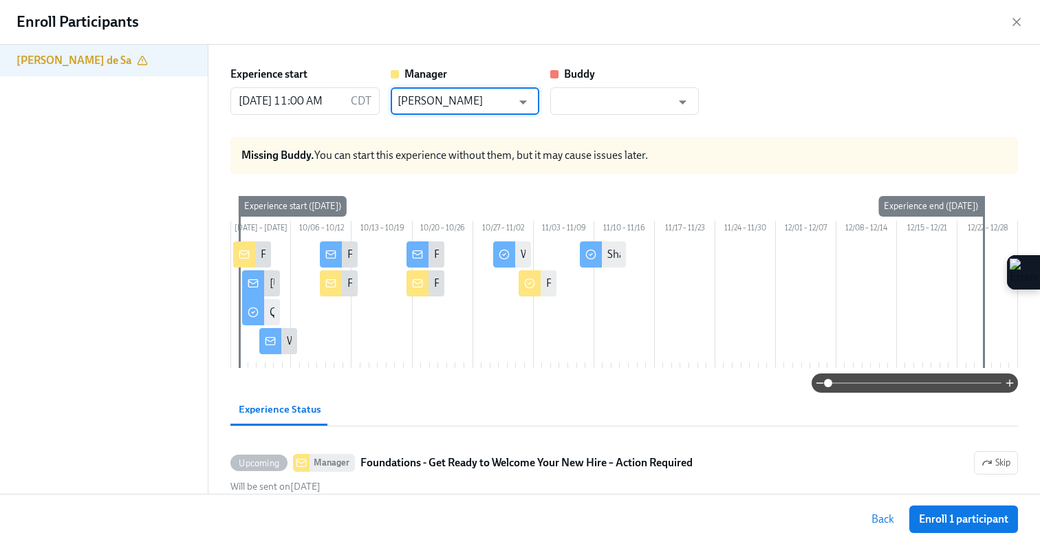
type input "[PERSON_NAME]"
click at [930, 515] on span "Enroll 1 participant" at bounding box center [963, 519] width 89 height 14
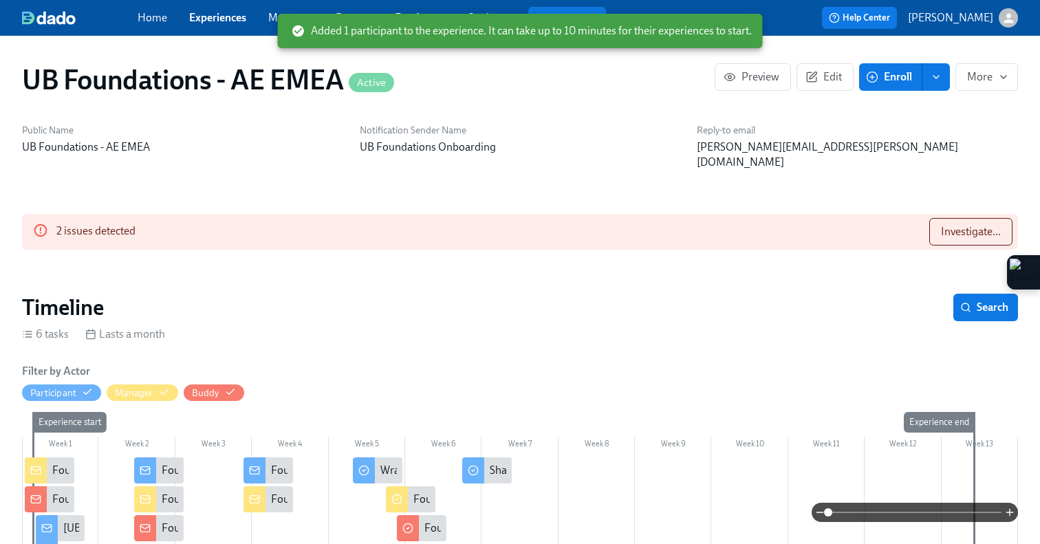
scroll to position [0, 2030]
